Goal: Task Accomplishment & Management: Use online tool/utility

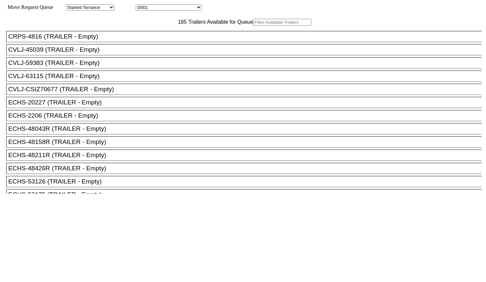
click at [253, 26] on input "text" at bounding box center [282, 22] width 58 height 7
type input "s"
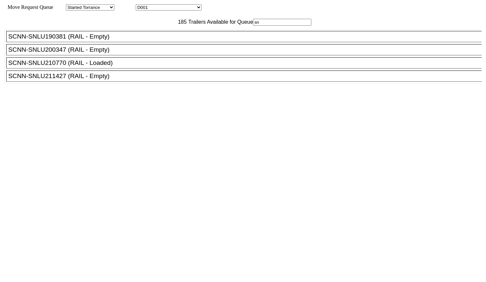
type input "sn"
click at [111, 40] on div "SCNN-SNLU190381 (RAIL - Empty)" at bounding box center [246, 36] width 477 height 7
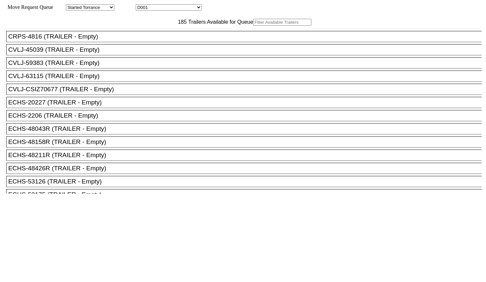
click at [253, 26] on input "text" at bounding box center [282, 22] width 58 height 7
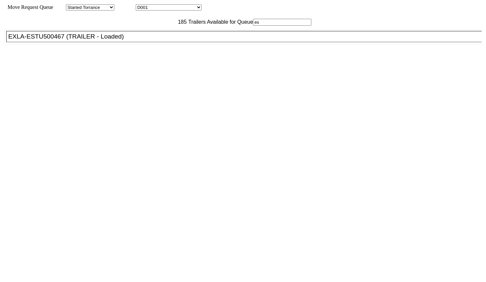
type input "e"
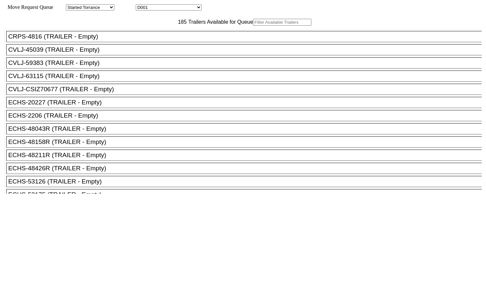
click at [253, 26] on input "text" at bounding box center [282, 22] width 58 height 7
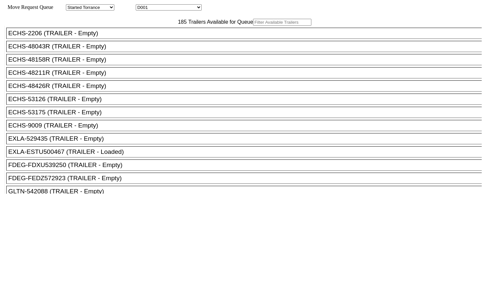
scroll to position [124, 0]
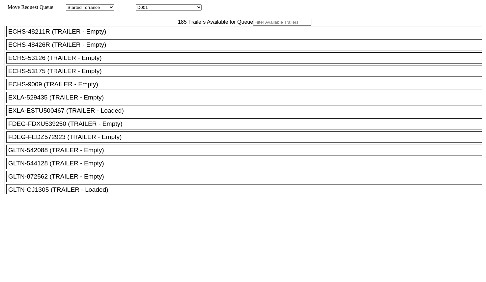
click at [91, 101] on div "EXLA-529435 (TRAILER - Empty)" at bounding box center [246, 97] width 477 height 7
